Goal: Entertainment & Leisure: Consume media (video, audio)

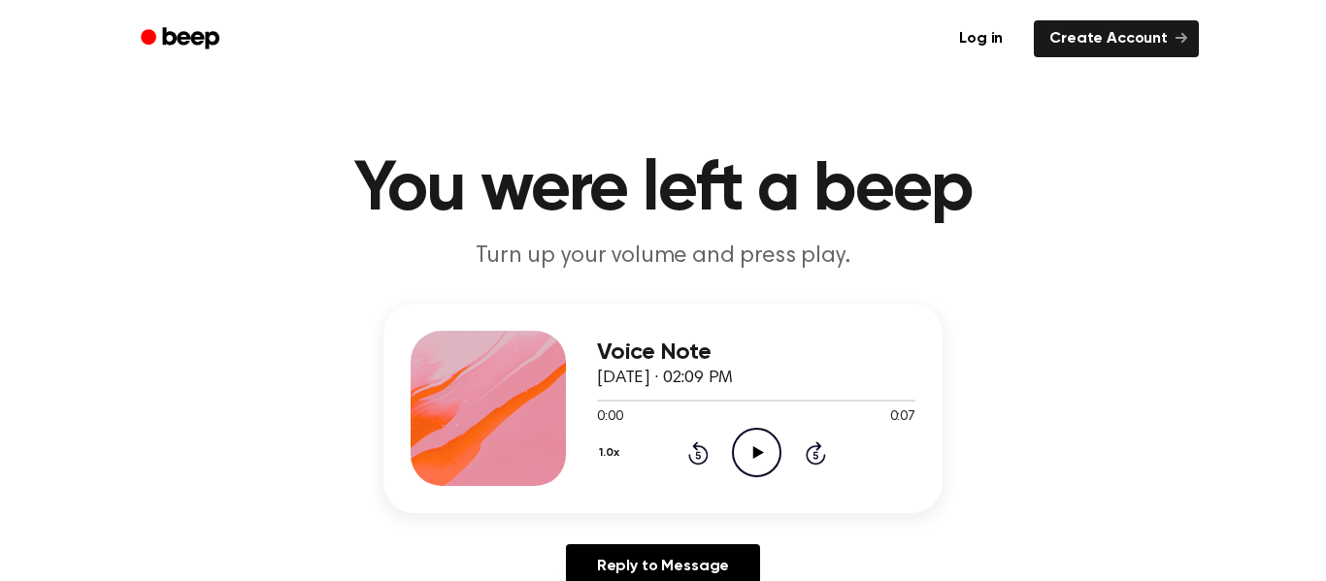
click at [751, 462] on icon "Play Audio" at bounding box center [756, 452] width 49 height 49
click at [755, 451] on icon at bounding box center [757, 452] width 11 height 13
click at [760, 439] on icon "Play Audio" at bounding box center [756, 452] width 49 height 49
click at [775, 454] on icon "Play Audio" at bounding box center [756, 452] width 49 height 49
click at [753, 441] on icon "Play Audio" at bounding box center [756, 452] width 49 height 49
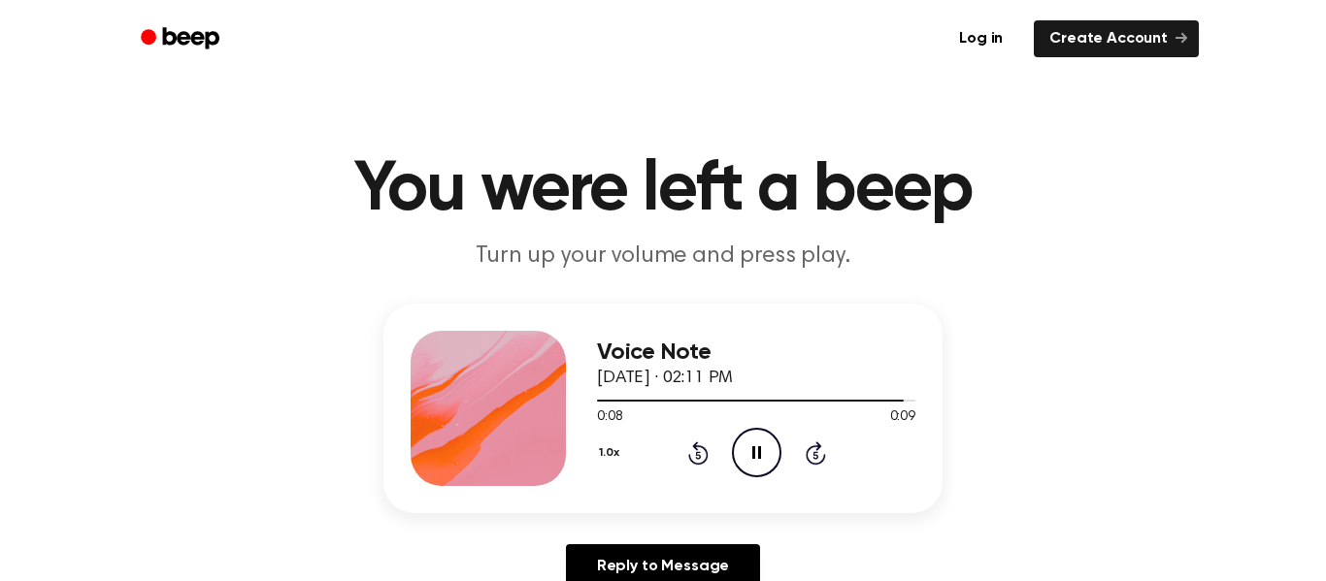
click at [753, 441] on icon "Pause Audio" at bounding box center [756, 452] width 49 height 49
click at [766, 459] on icon "Play Audio" at bounding box center [756, 452] width 49 height 49
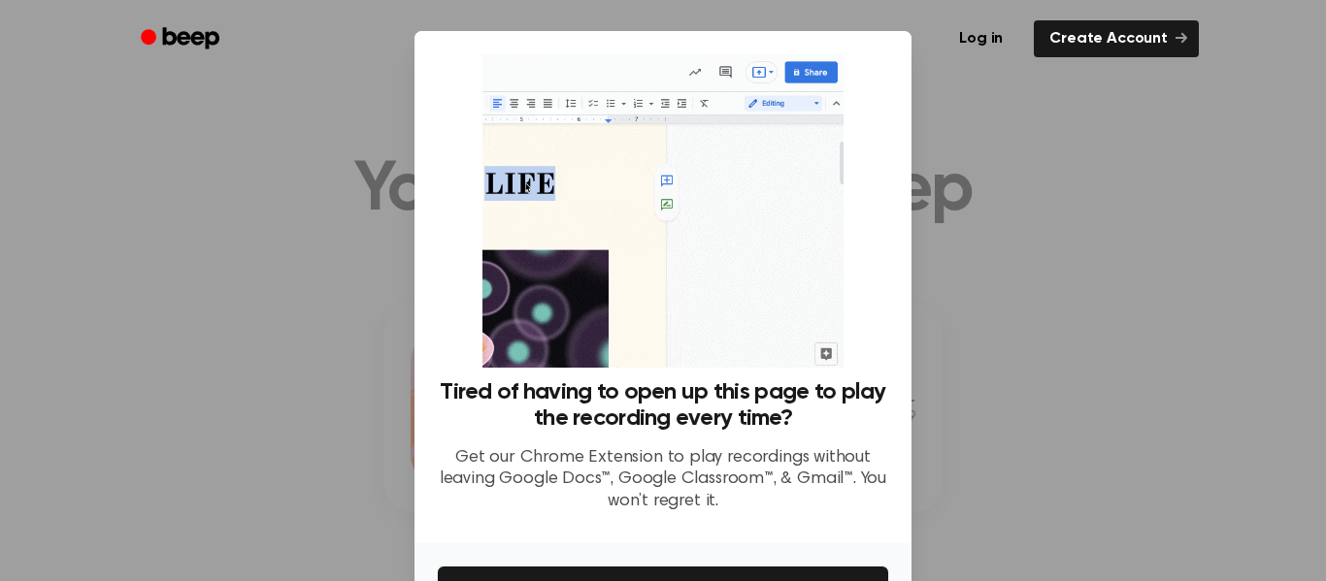
click at [1000, 424] on div at bounding box center [663, 290] width 1326 height 581
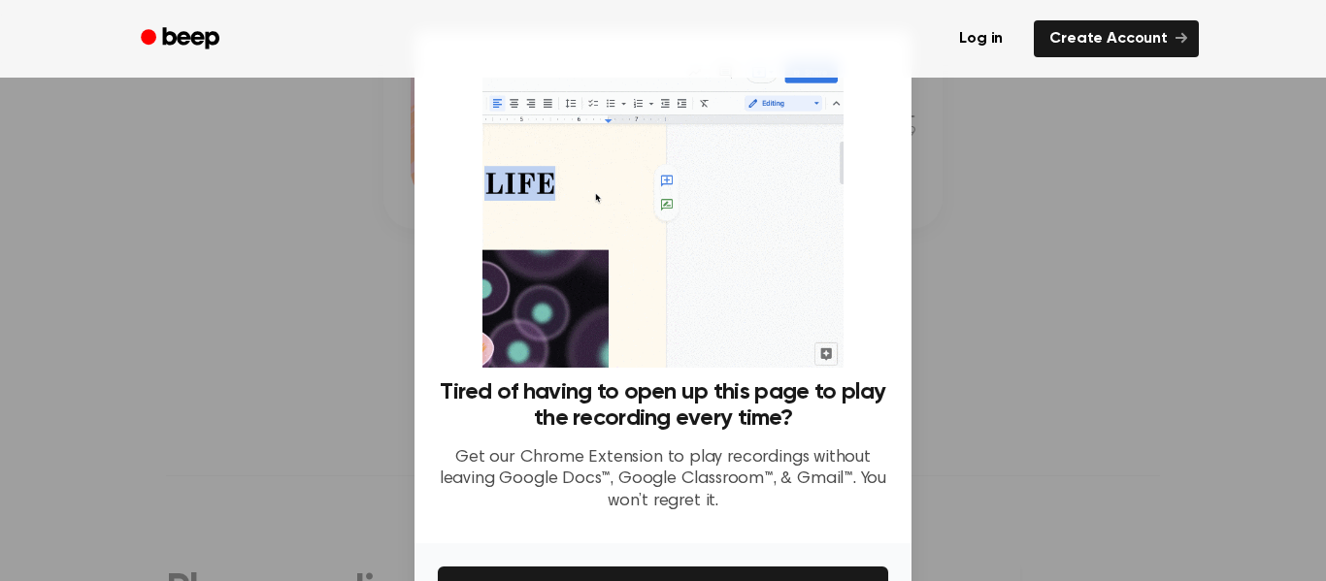
scroll to position [125, 0]
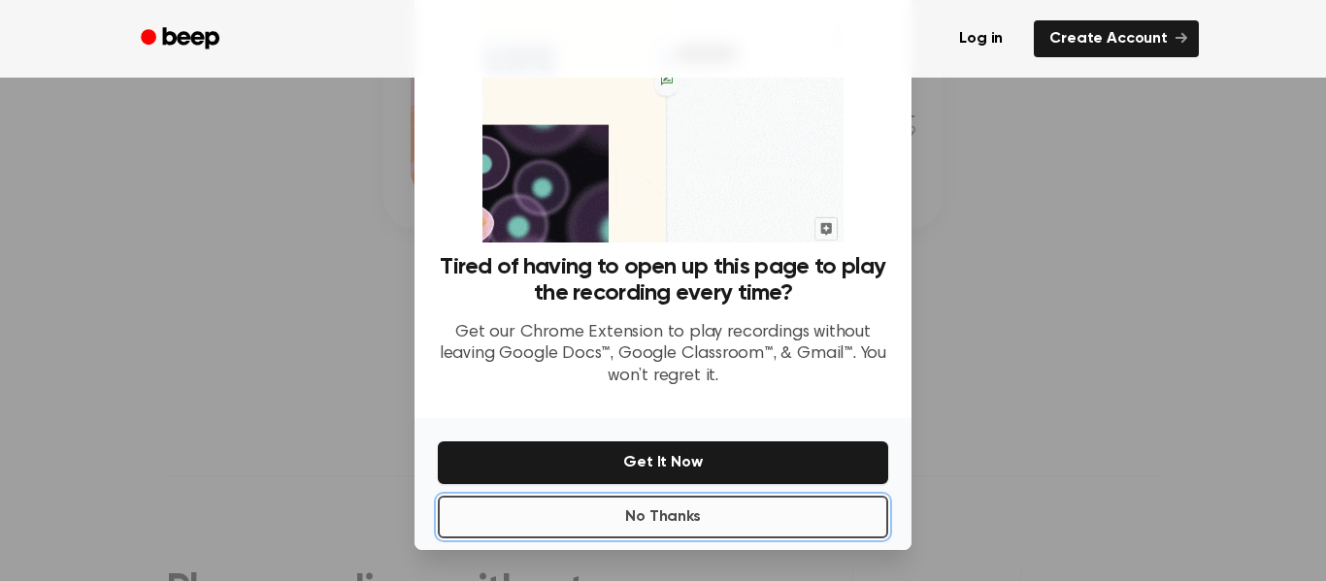
click at [858, 513] on button "No Thanks" at bounding box center [663, 517] width 450 height 43
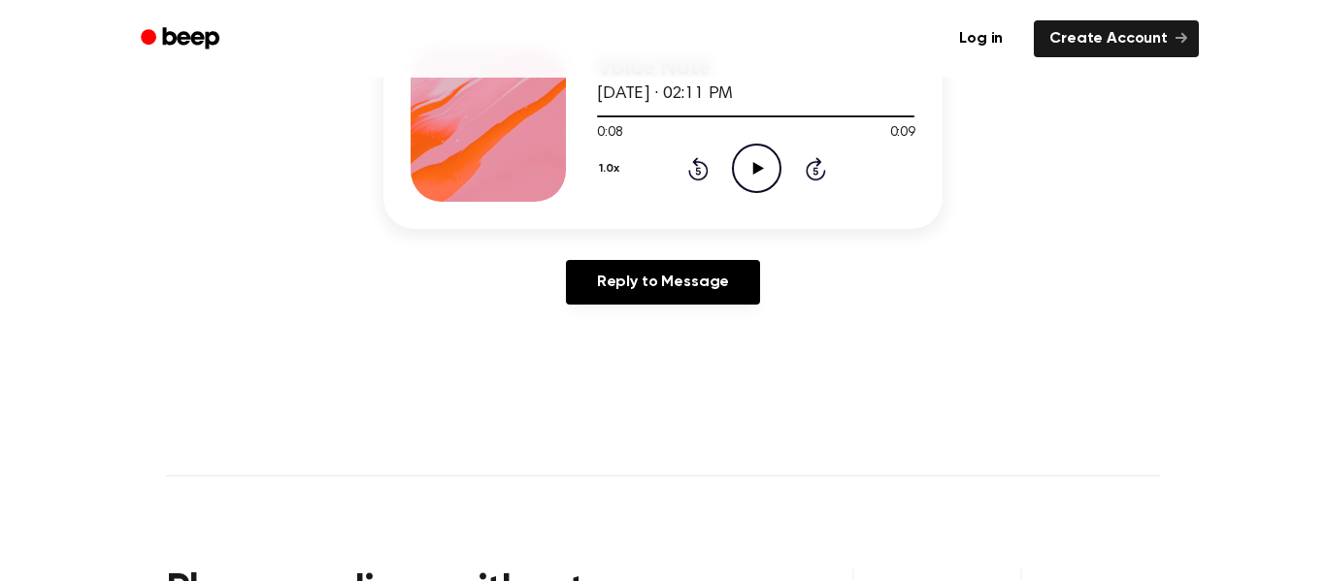
click at [761, 174] on icon "Play Audio" at bounding box center [756, 168] width 49 height 49
click at [761, 174] on icon "Pause Audio" at bounding box center [756, 168] width 49 height 49
click at [761, 174] on icon "Play Audio" at bounding box center [756, 168] width 49 height 49
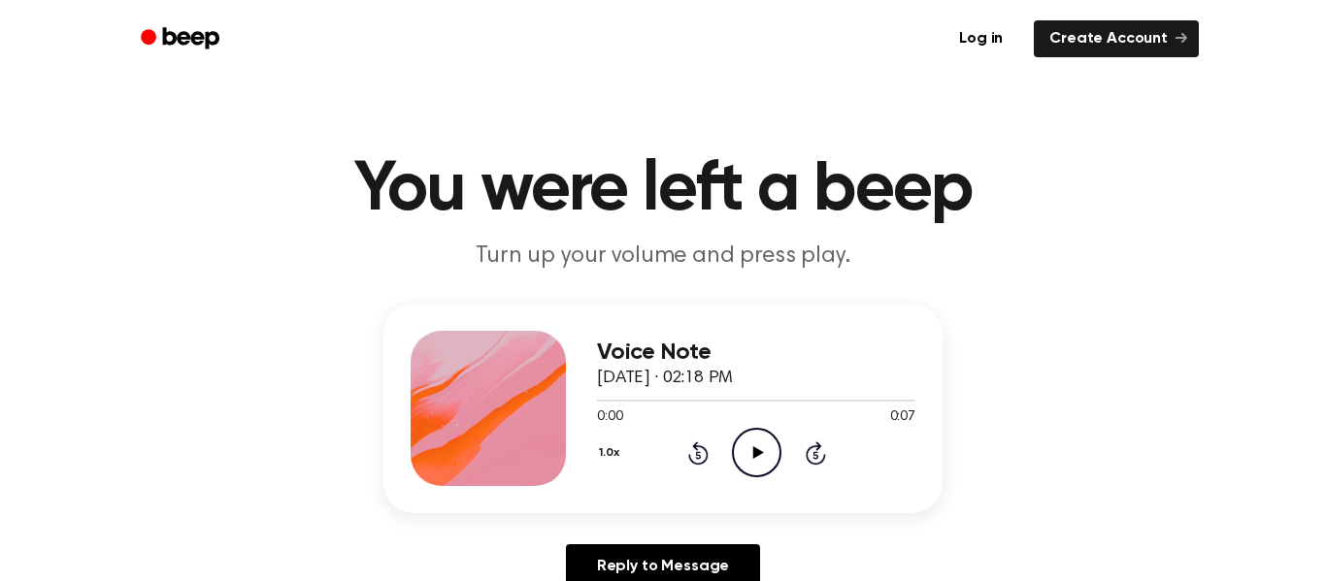
click at [744, 462] on icon "Play Audio" at bounding box center [756, 452] width 49 height 49
click at [757, 463] on icon "Play Audio" at bounding box center [756, 452] width 49 height 49
click at [741, 463] on icon "Play Audio" at bounding box center [756, 452] width 49 height 49
click at [750, 458] on icon "Pause Audio" at bounding box center [756, 452] width 49 height 49
click at [753, 445] on icon "Play Audio" at bounding box center [756, 452] width 49 height 49
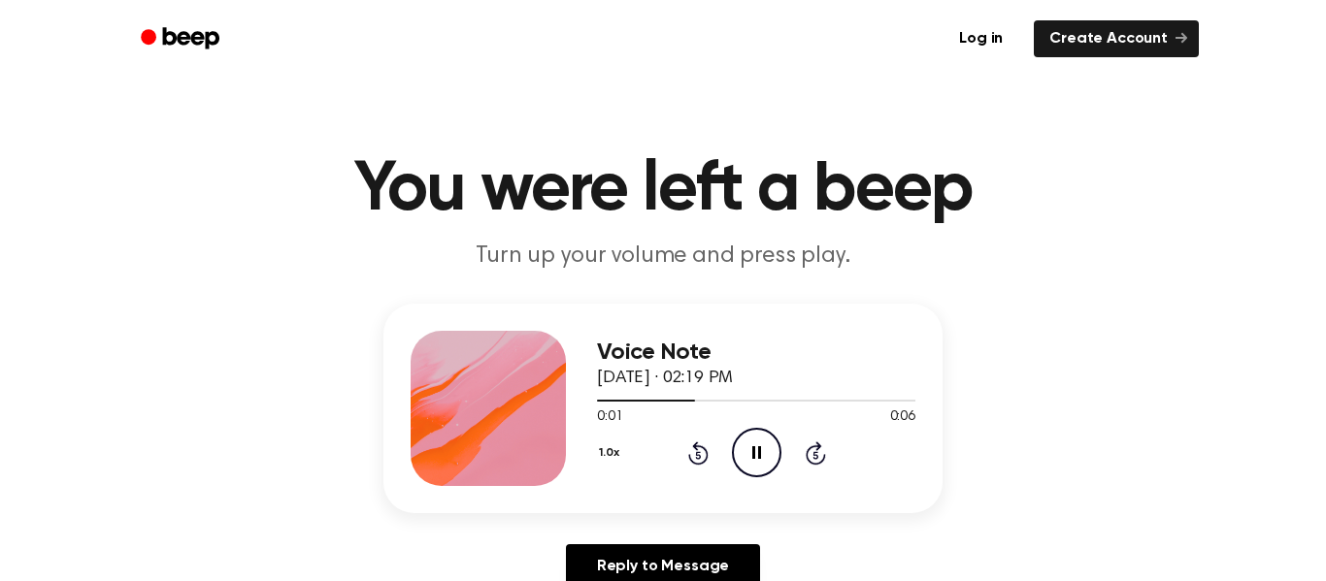
click at [756, 451] on icon "Pause Audio" at bounding box center [756, 452] width 49 height 49
click at [762, 453] on icon "Play Audio" at bounding box center [756, 452] width 49 height 49
click at [768, 444] on icon "Play Audio" at bounding box center [756, 452] width 49 height 49
click at [768, 444] on icon "Pause Audio" at bounding box center [756, 452] width 49 height 49
click at [762, 458] on icon "Play Audio" at bounding box center [756, 452] width 49 height 49
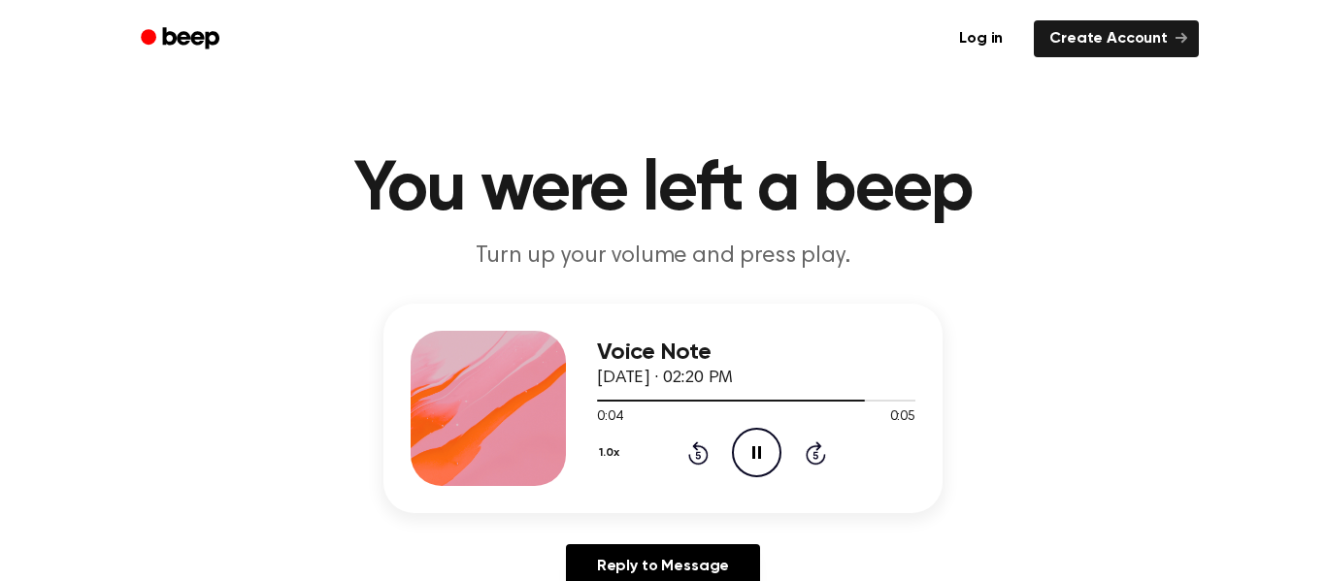
click at [761, 458] on icon "Pause Audio" at bounding box center [756, 452] width 49 height 49
